Goal: Information Seeking & Learning: Learn about a topic

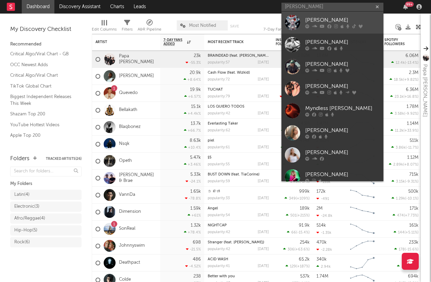
type input "grimes"
click at [340, 23] on div "Grimes" at bounding box center [342, 20] width 75 height 8
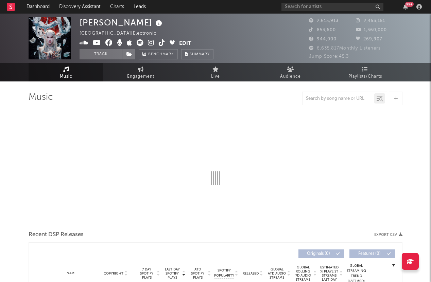
select select "6m"
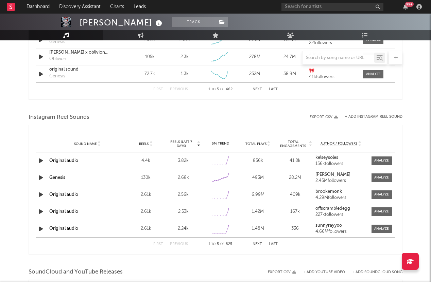
scroll to position [557, 0]
click at [185, 164] on div "Sound Name Original audio Reels 4.4k Reels (last 7 days) 3.82k 6M Trend Created…" at bounding box center [216, 160] width 360 height 17
click at [380, 160] on div at bounding box center [381, 160] width 15 height 5
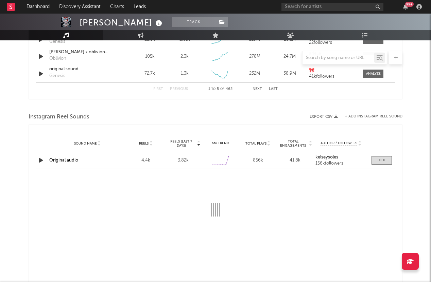
select select "6m"
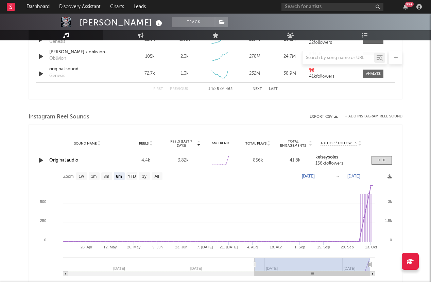
click at [39, 160] on icon "button" at bounding box center [40, 160] width 7 height 8
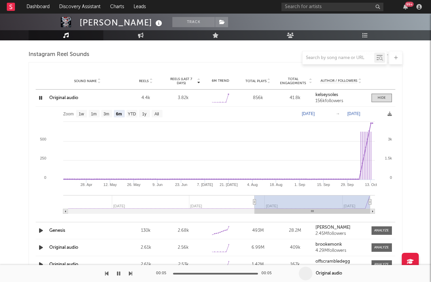
scroll to position [602, 0]
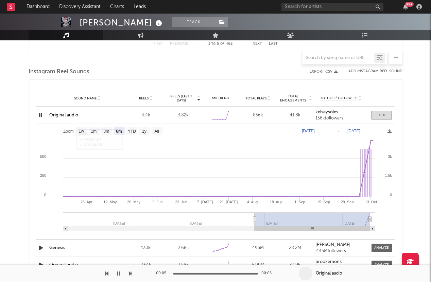
click at [38, 117] on icon "button" at bounding box center [40, 115] width 6 height 8
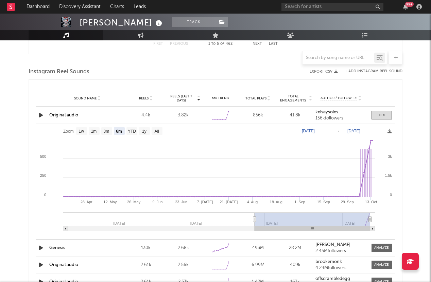
click at [39, 116] on icon "button" at bounding box center [40, 115] width 7 height 8
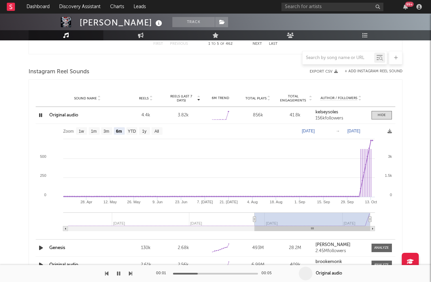
click at [40, 116] on icon "button" at bounding box center [40, 115] width 6 height 8
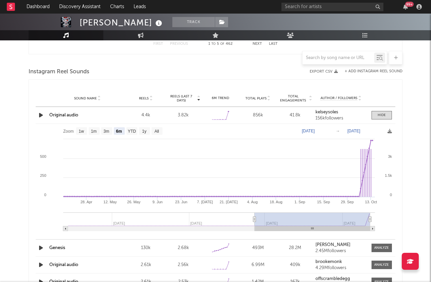
click at [332, 113] on strong "kelseysoles" at bounding box center [326, 112] width 23 height 4
click at [68, 116] on link "Original audio" at bounding box center [63, 115] width 29 height 4
click at [62, 264] on link "Original audio" at bounding box center [63, 265] width 29 height 4
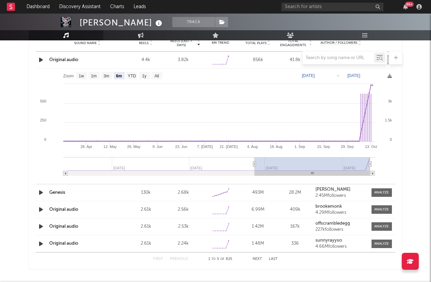
scroll to position [663, 0]
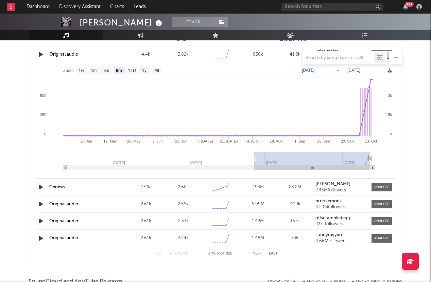
click at [64, 222] on link "Original audio" at bounding box center [63, 221] width 29 height 4
click at [62, 237] on link "Original audio" at bounding box center [63, 238] width 29 height 4
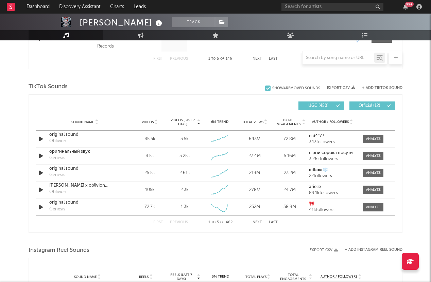
scroll to position [399, 0]
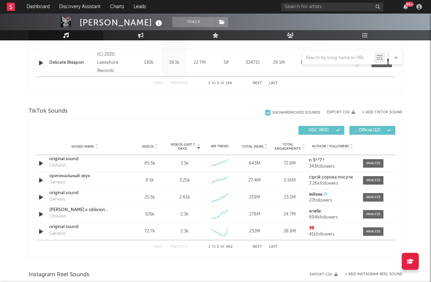
click at [256, 247] on button "Next" at bounding box center [257, 247] width 10 height 4
click at [259, 249] on div "First Previous 6 to 10 of 462 Next Last" at bounding box center [215, 247] width 124 height 13
click at [258, 247] on button "Next" at bounding box center [257, 247] width 10 height 4
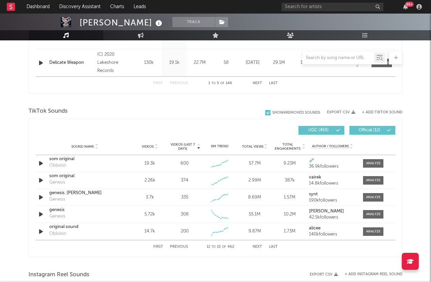
click at [258, 248] on button "Next" at bounding box center [257, 247] width 10 height 4
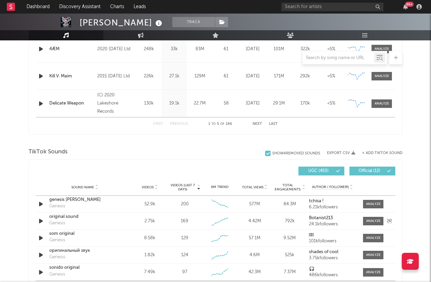
scroll to position [240, 0]
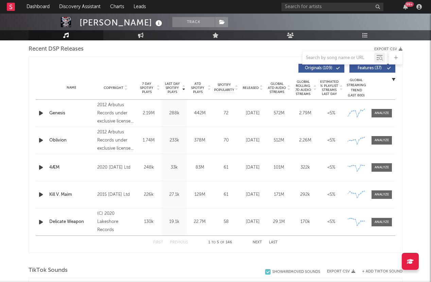
click at [257, 242] on button "Next" at bounding box center [257, 243] width 10 height 4
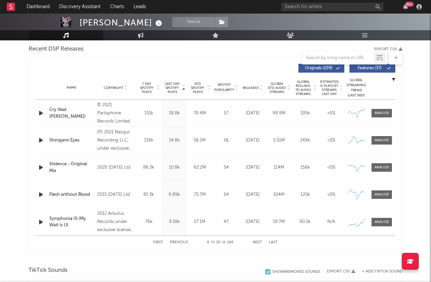
click at [256, 242] on button "Next" at bounding box center [257, 243] width 10 height 4
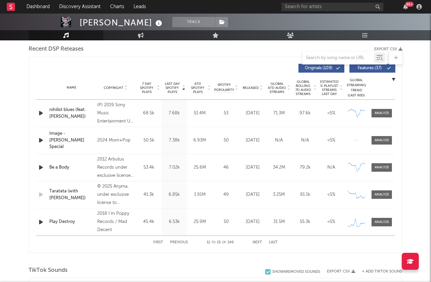
click at [256, 242] on button "Next" at bounding box center [257, 243] width 10 height 4
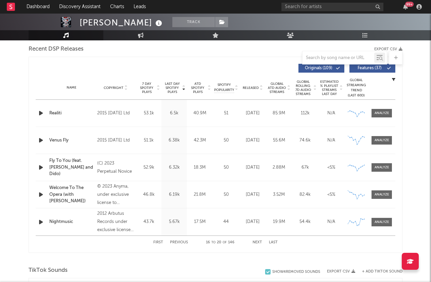
click at [256, 242] on button "Next" at bounding box center [257, 243] width 10 height 4
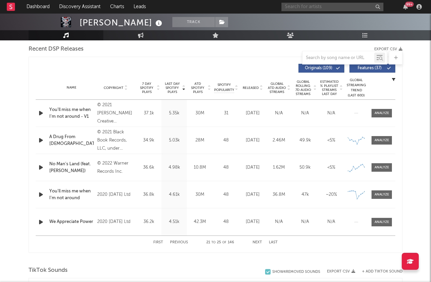
click at [350, 8] on input "text" at bounding box center [332, 7] width 102 height 8
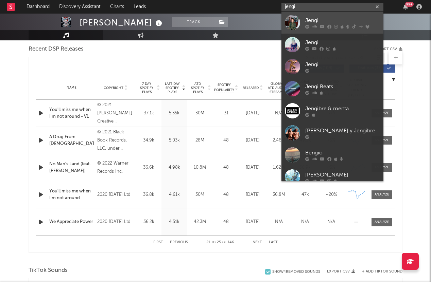
type input "jengi"
click at [349, 19] on div "Jengi" at bounding box center [342, 20] width 75 height 8
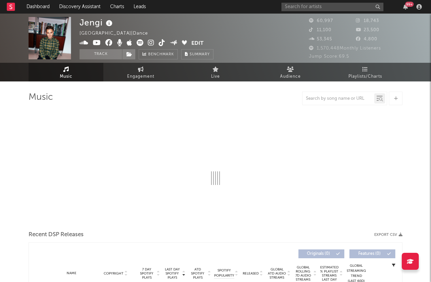
select select "6m"
